Goal: Information Seeking & Learning: Learn about a topic

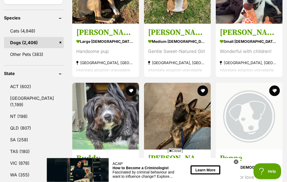
scroll to position [228, 0]
click at [173, 153] on span "Close" at bounding box center [175, 150] width 14 height 5
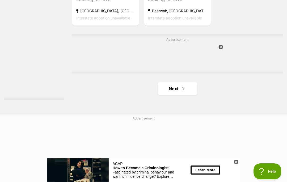
scroll to position [1125, 0]
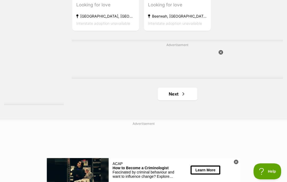
click at [165, 100] on link "Next" at bounding box center [178, 93] width 40 height 13
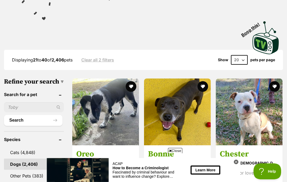
click at [177, 153] on span "Close" at bounding box center [175, 150] width 14 height 5
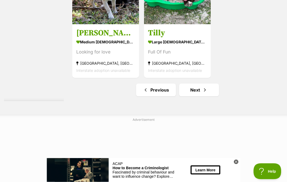
scroll to position [1129, 0]
click at [190, 96] on link "Next" at bounding box center [199, 89] width 40 height 13
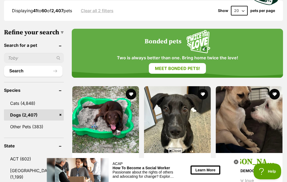
scroll to position [157, 0]
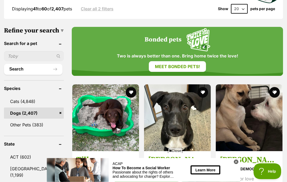
click at [179, 153] on span "Close" at bounding box center [175, 150] width 14 height 5
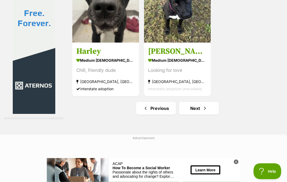
scroll to position [1168, 0]
click at [186, 115] on link "Next" at bounding box center [199, 108] width 40 height 13
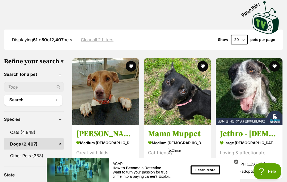
scroll to position [127, 0]
click at [180, 153] on span "Close" at bounding box center [175, 150] width 14 height 5
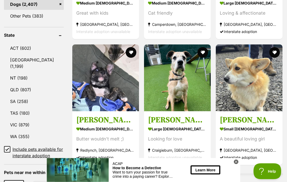
scroll to position [267, 0]
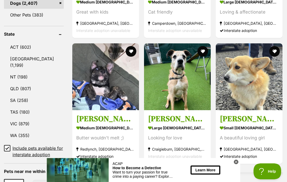
click at [256, 102] on img at bounding box center [249, 76] width 67 height 67
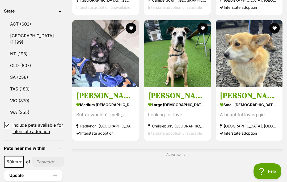
scroll to position [0, 0]
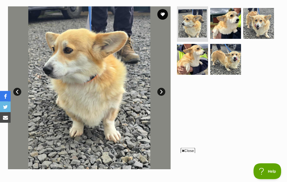
scroll to position [104, 0]
click at [191, 153] on span "Close" at bounding box center [188, 150] width 14 height 5
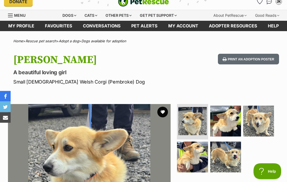
scroll to position [0, 0]
